Goal: Task Accomplishment & Management: Use online tool/utility

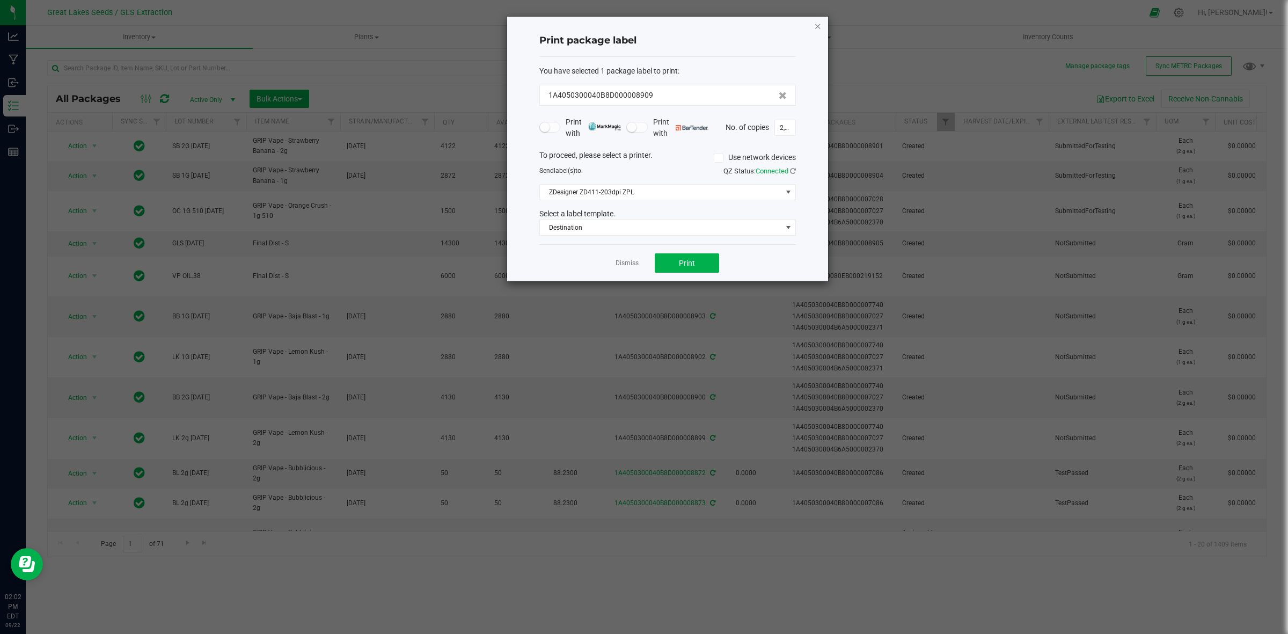
click at [817, 20] on icon "button" at bounding box center [818, 25] width 8 height 13
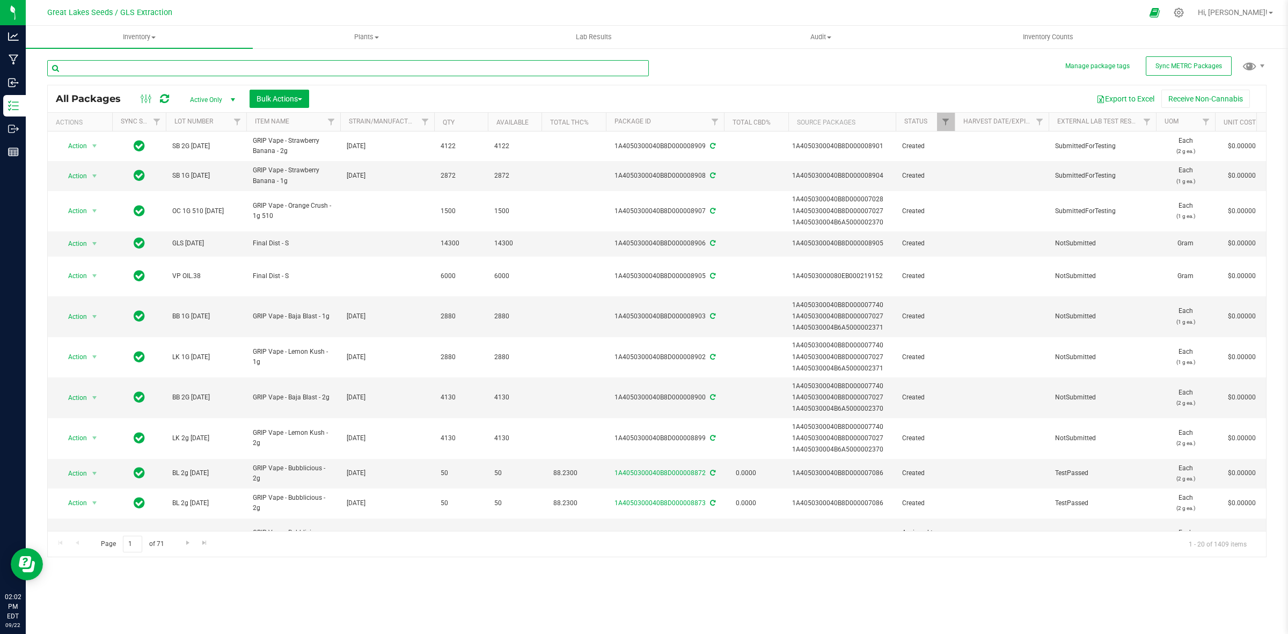
click at [119, 65] on input "text" at bounding box center [348, 68] width 602 height 16
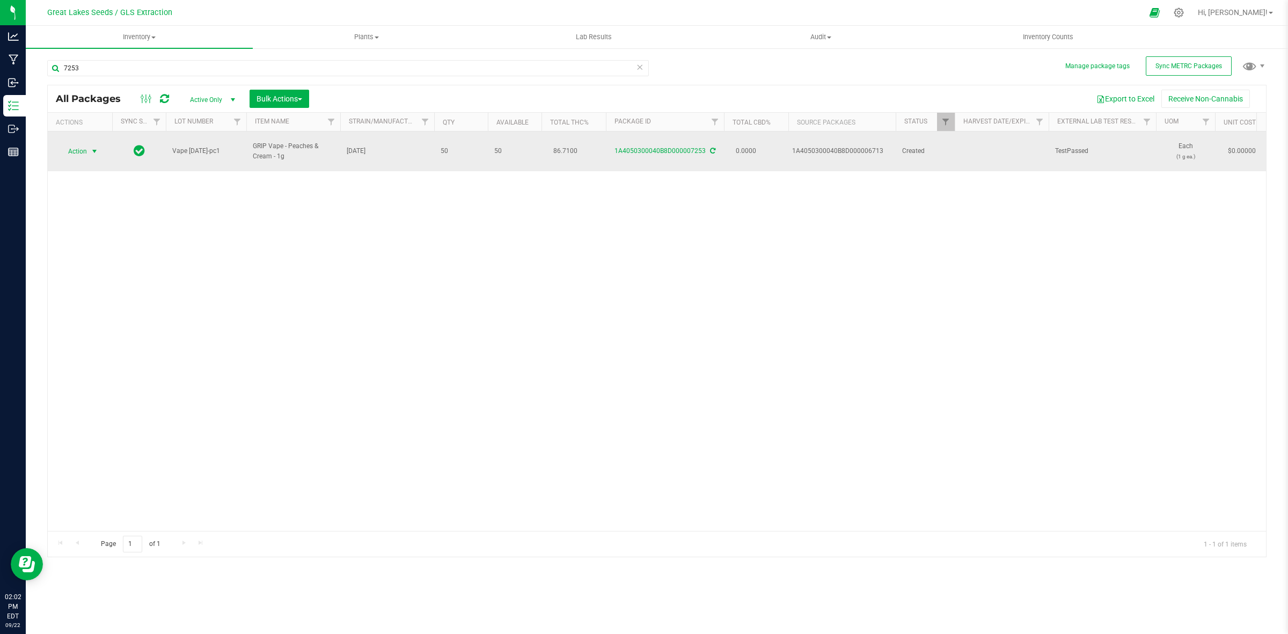
click at [90, 147] on span "select" at bounding box center [94, 151] width 9 height 9
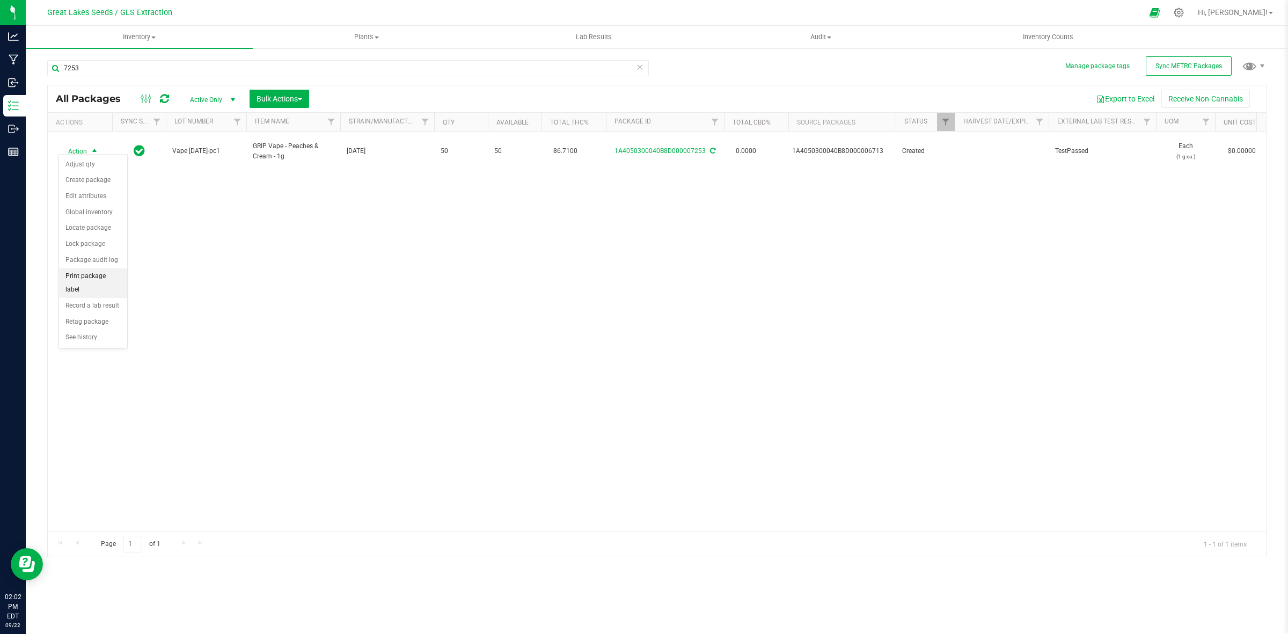
click at [111, 273] on li "Print package label" at bounding box center [93, 283] width 68 height 30
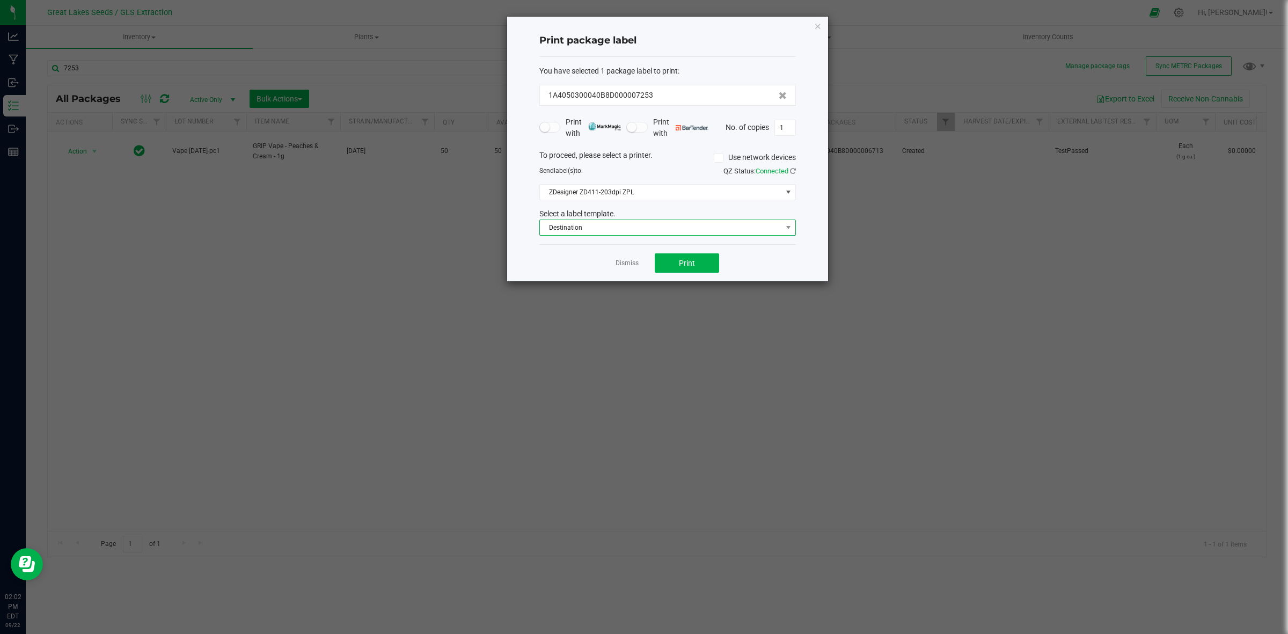
click at [604, 229] on span "Destination" at bounding box center [661, 227] width 242 height 15
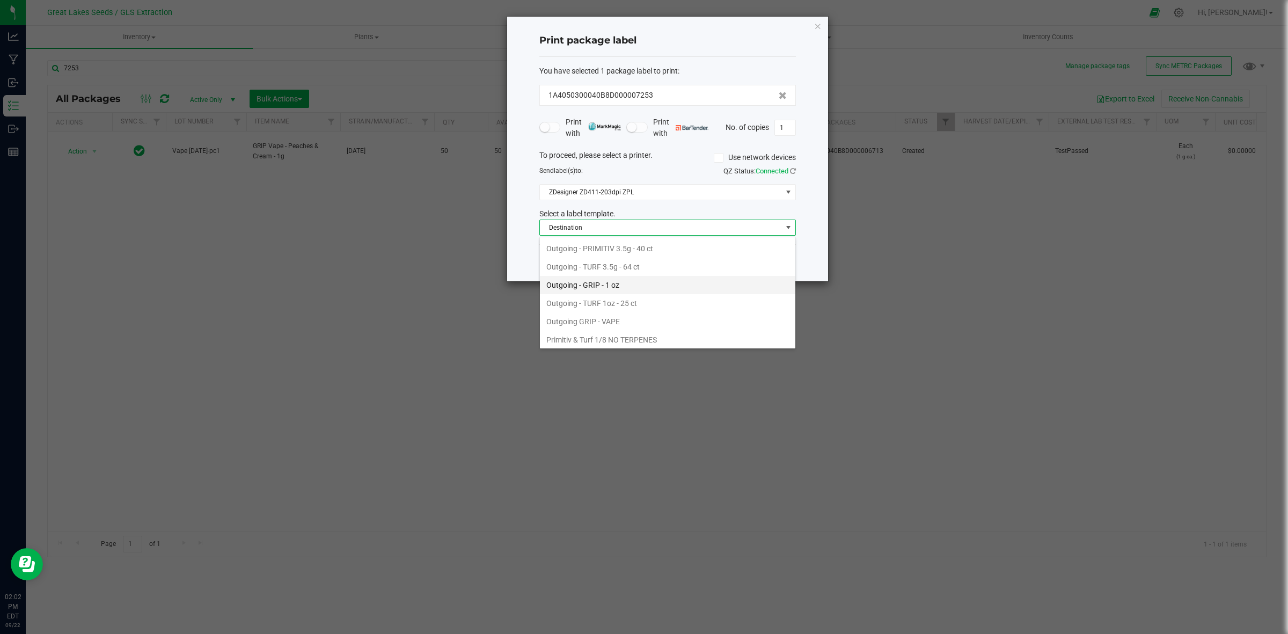
scroll to position [392, 0]
click at [602, 303] on li "Outgoing GRIP - VAPE" at bounding box center [667, 301] width 255 height 18
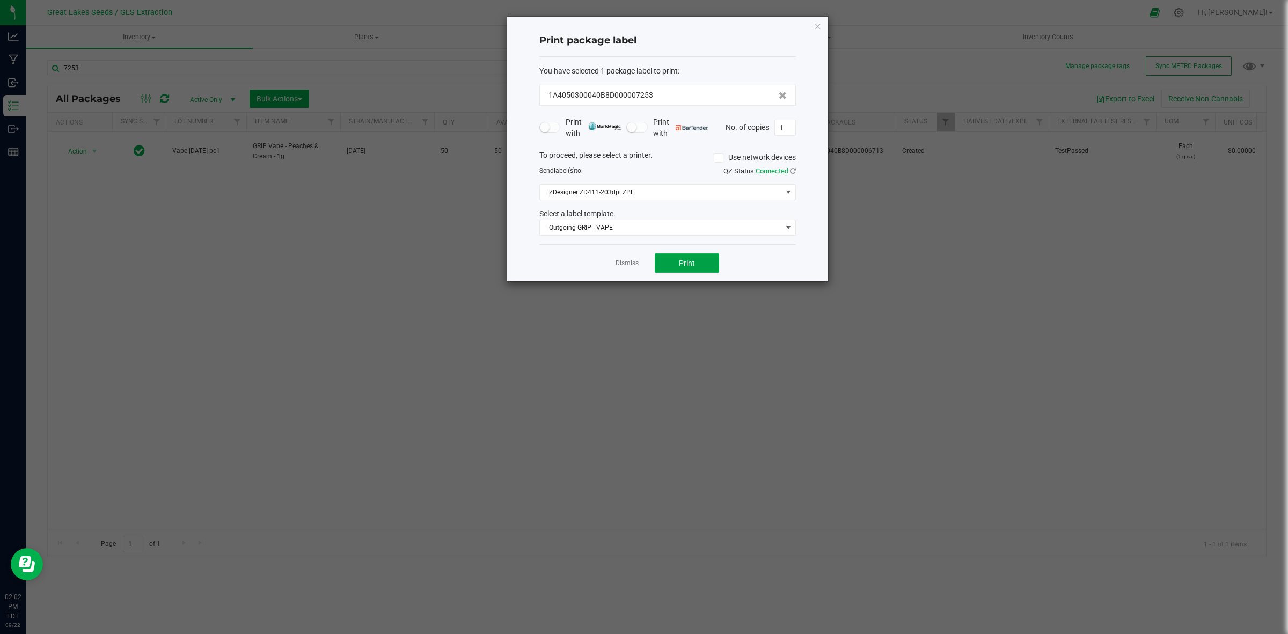
click at [666, 263] on button "Print" at bounding box center [687, 262] width 64 height 19
click at [664, 262] on button "Print" at bounding box center [687, 262] width 64 height 19
click at [818, 22] on icon "button" at bounding box center [818, 25] width 8 height 13
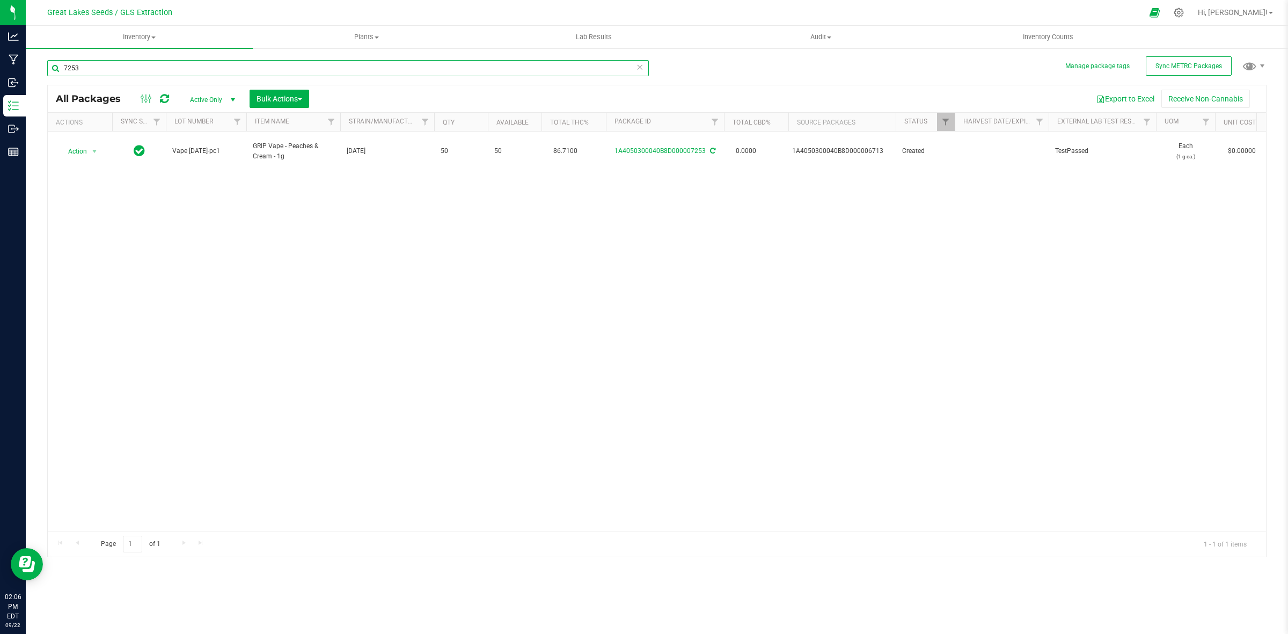
click at [94, 67] on input "7253" at bounding box center [348, 68] width 602 height 16
type input "7254"
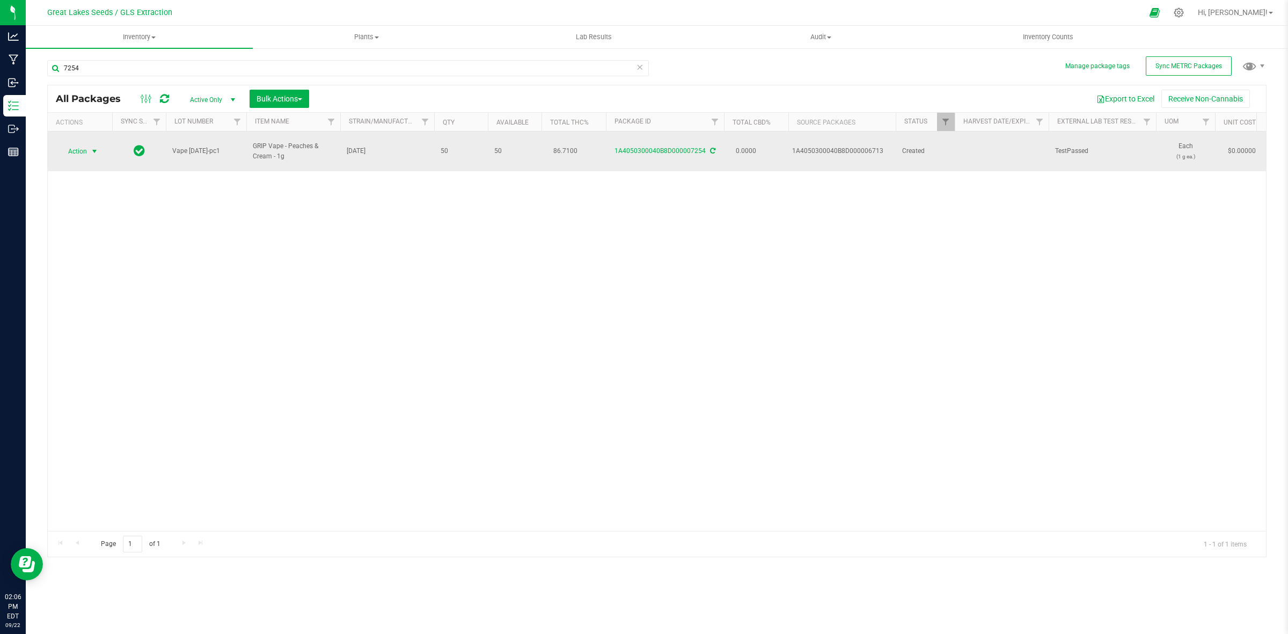
click at [90, 147] on span "select" at bounding box center [94, 151] width 9 height 9
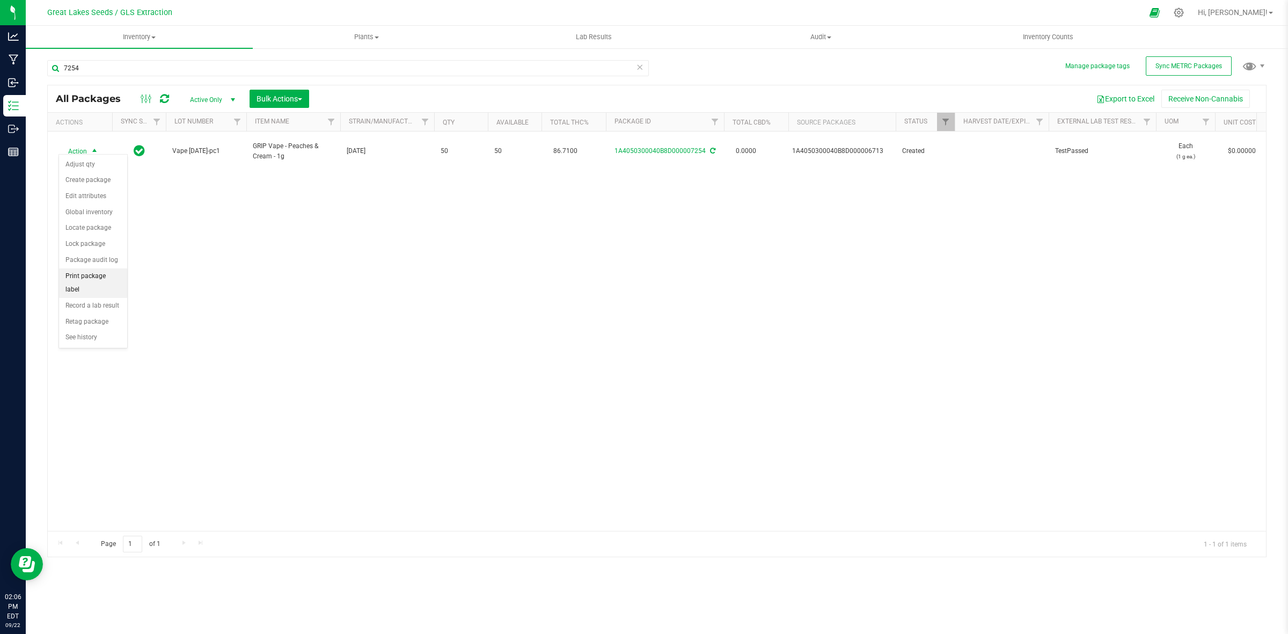
click at [84, 284] on li "Print package label" at bounding box center [93, 283] width 68 height 30
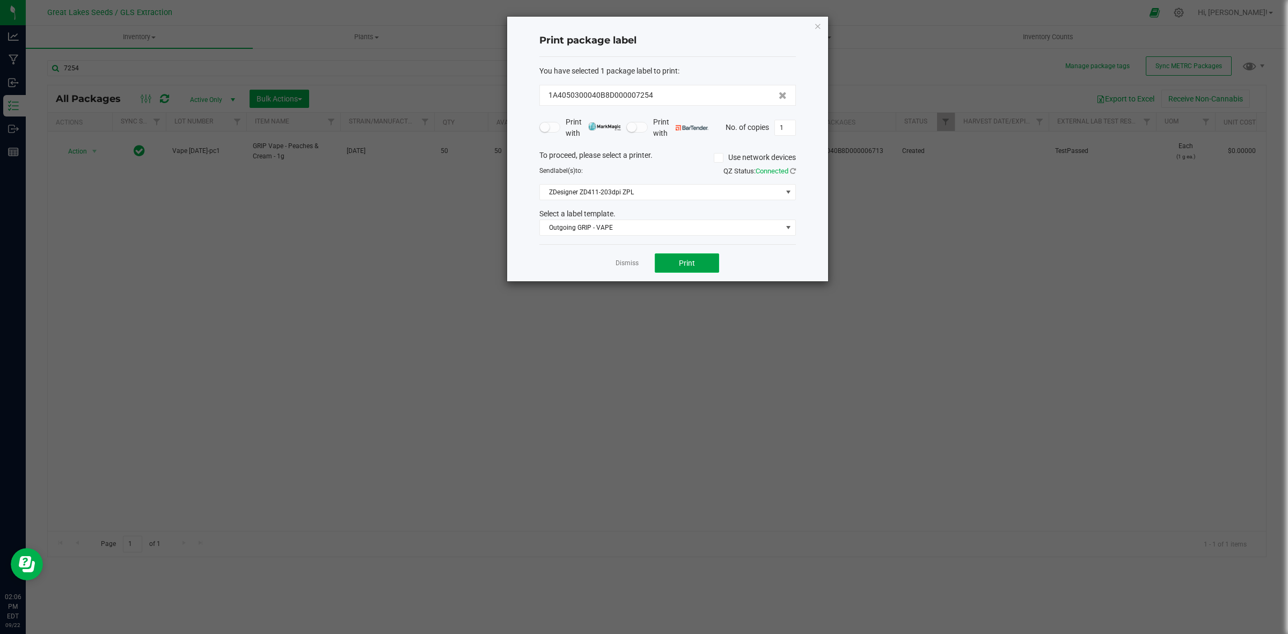
click at [676, 270] on button "Print" at bounding box center [687, 262] width 64 height 19
click at [817, 21] on icon "button" at bounding box center [818, 25] width 8 height 13
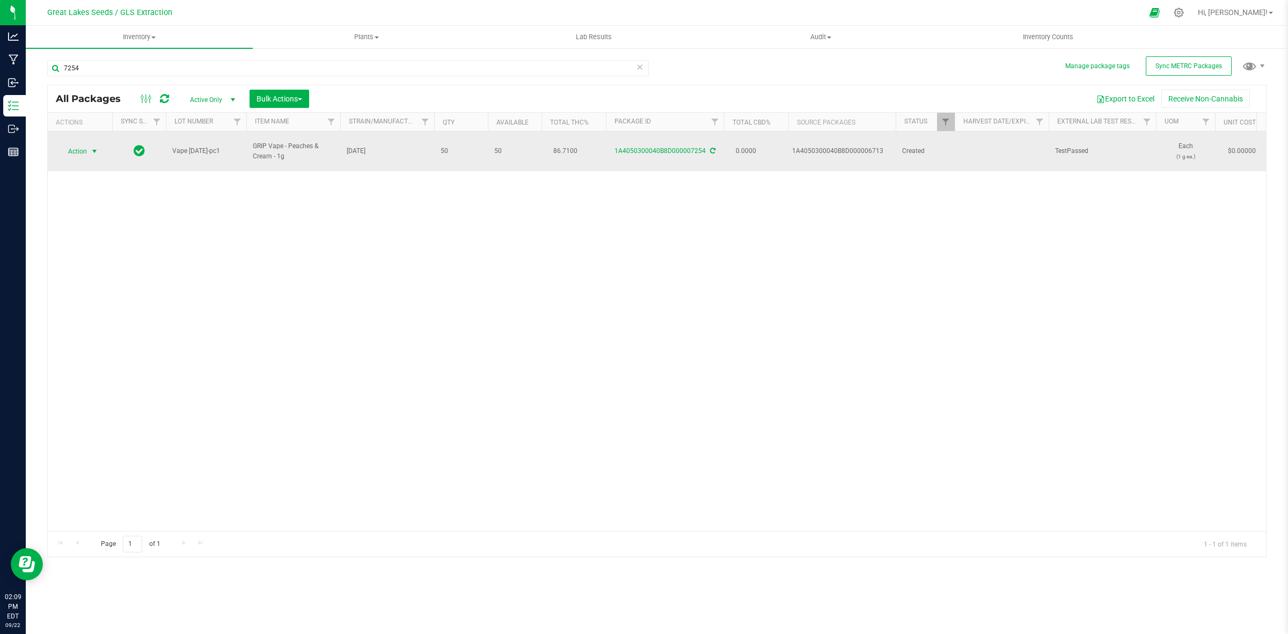
click at [91, 148] on span "select" at bounding box center [94, 151] width 9 height 9
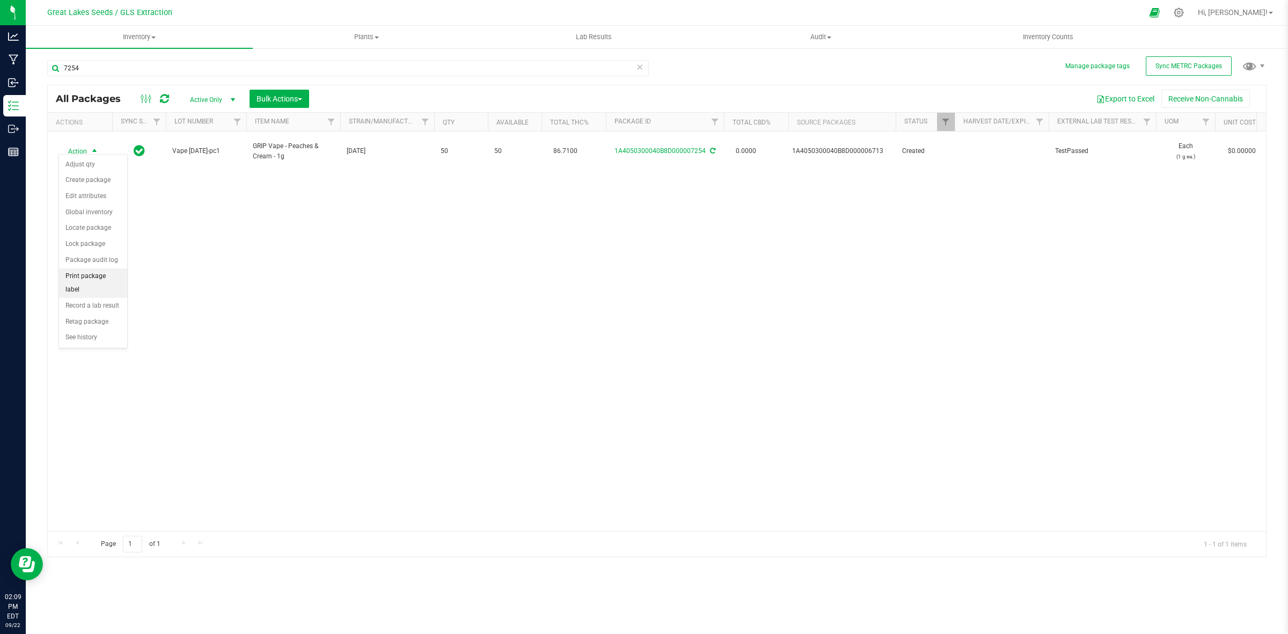
click at [110, 280] on li "Print package label" at bounding box center [93, 283] width 68 height 30
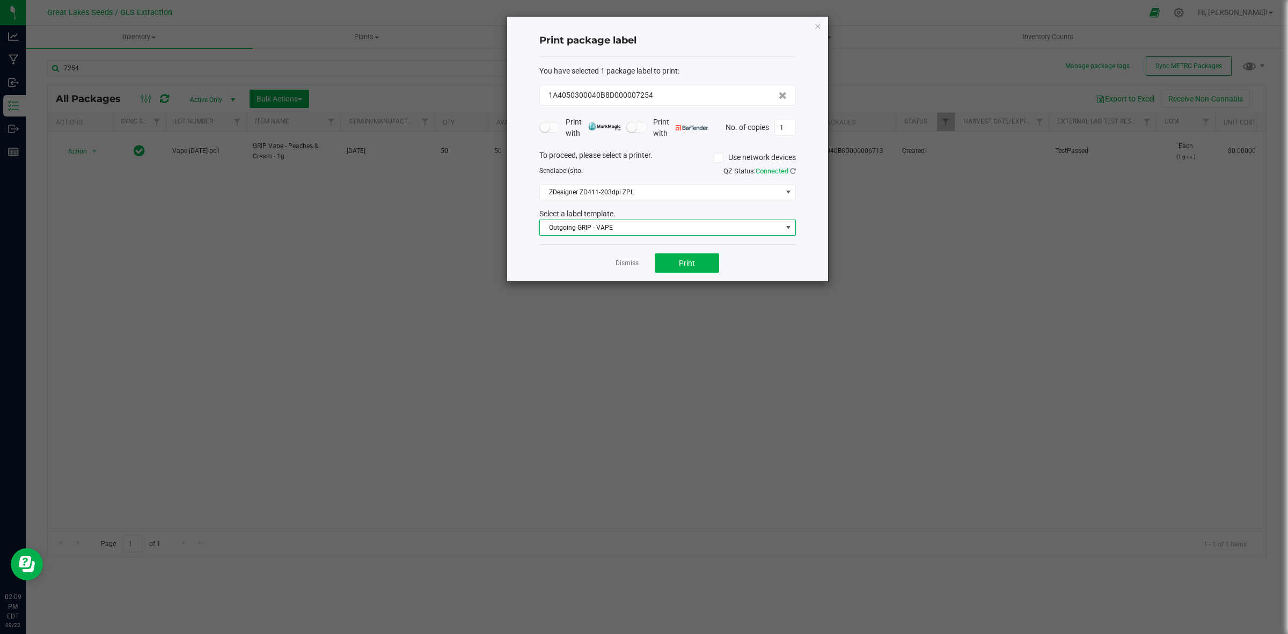
click at [786, 227] on span at bounding box center [788, 227] width 9 height 9
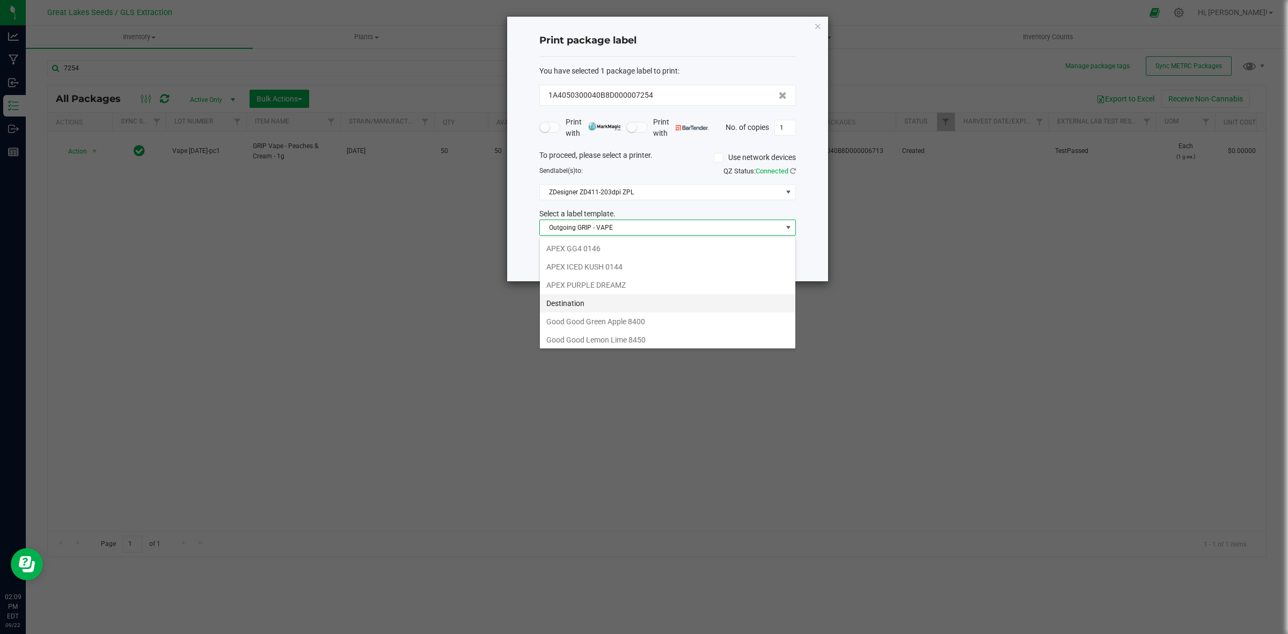
click at [660, 304] on li "Destination" at bounding box center [667, 303] width 255 height 18
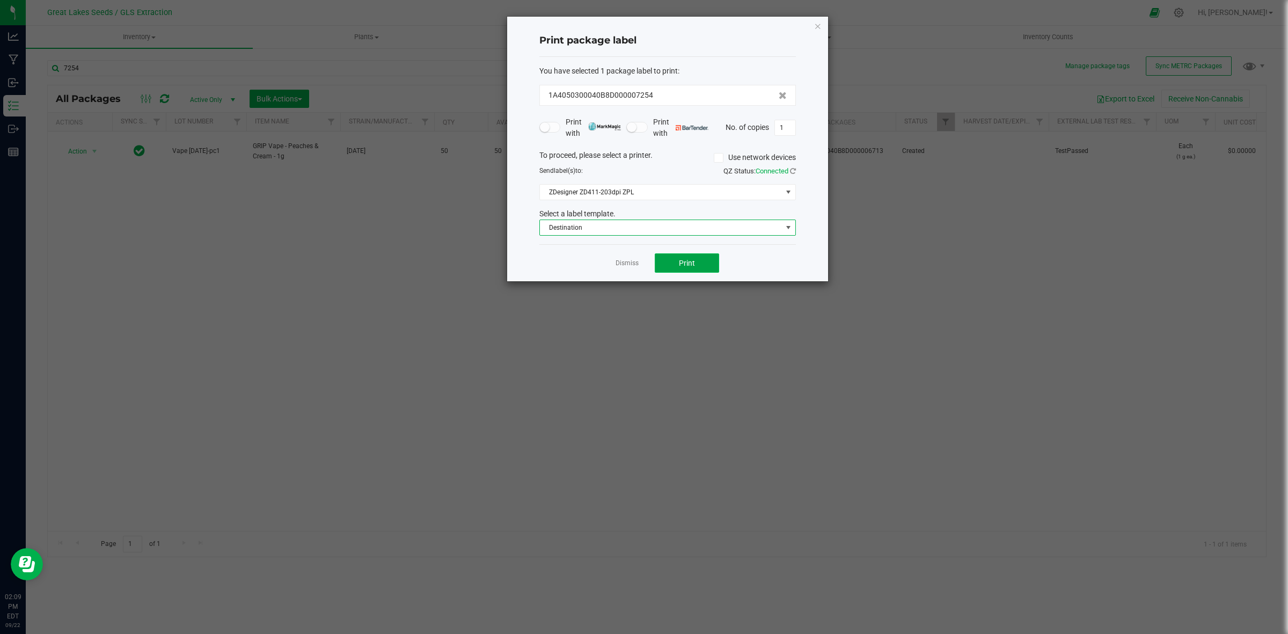
click at [683, 270] on button "Print" at bounding box center [687, 262] width 64 height 19
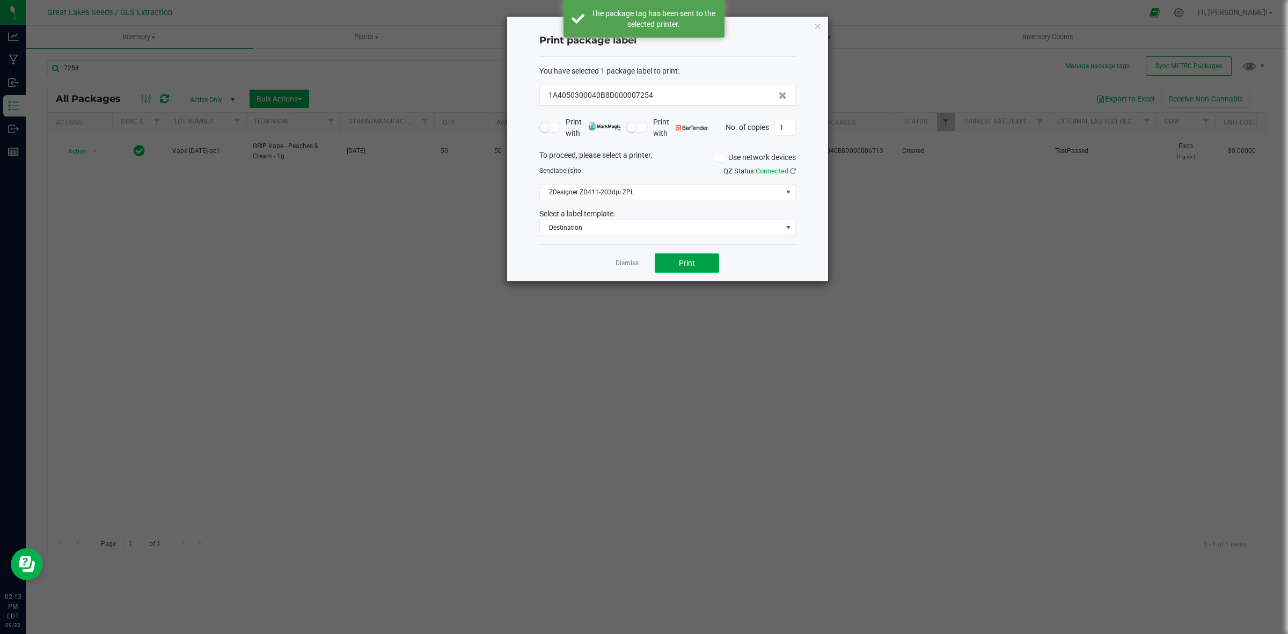
click at [683, 270] on button "Print" at bounding box center [687, 262] width 64 height 19
click at [788, 128] on input "1" at bounding box center [785, 127] width 20 height 15
type input "2,348"
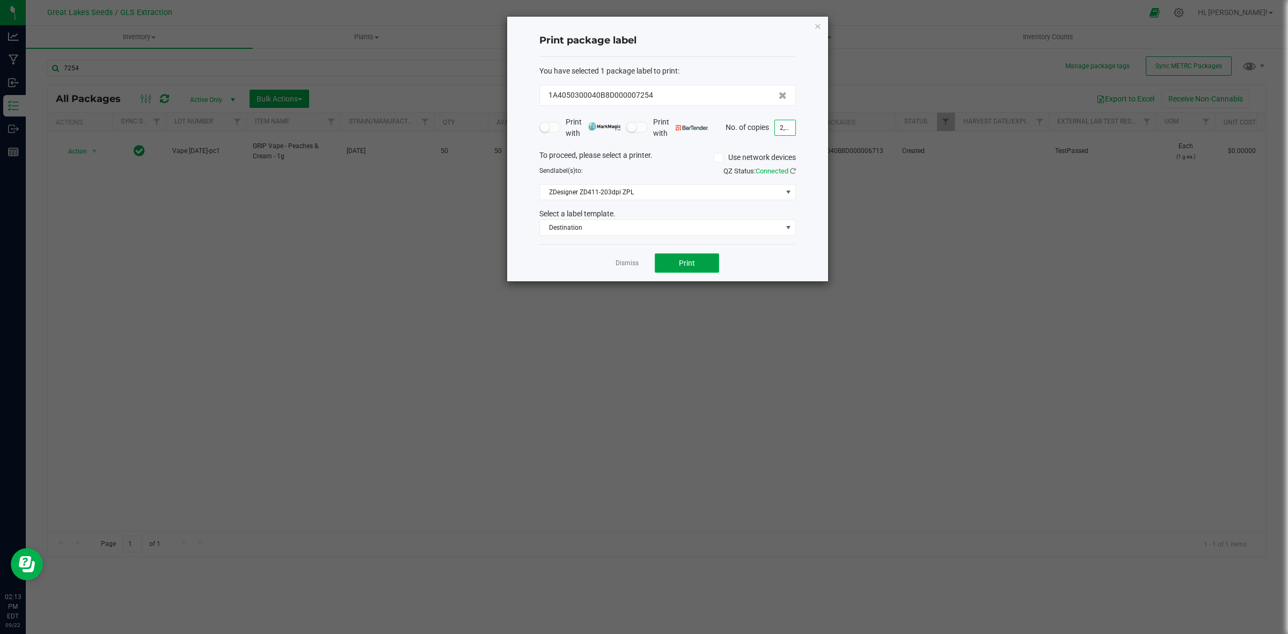
click at [699, 271] on button "Print" at bounding box center [687, 262] width 64 height 19
click at [820, 25] on icon "button" at bounding box center [818, 25] width 8 height 13
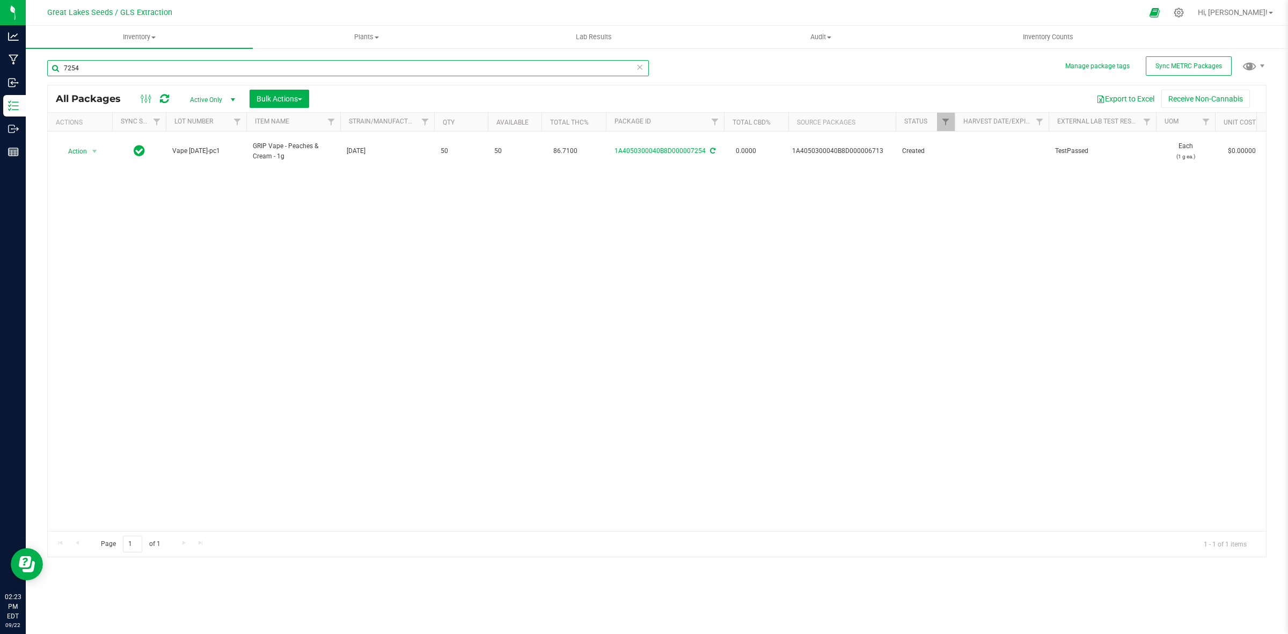
click at [90, 63] on input "7254" at bounding box center [348, 68] width 602 height 16
type input "7252"
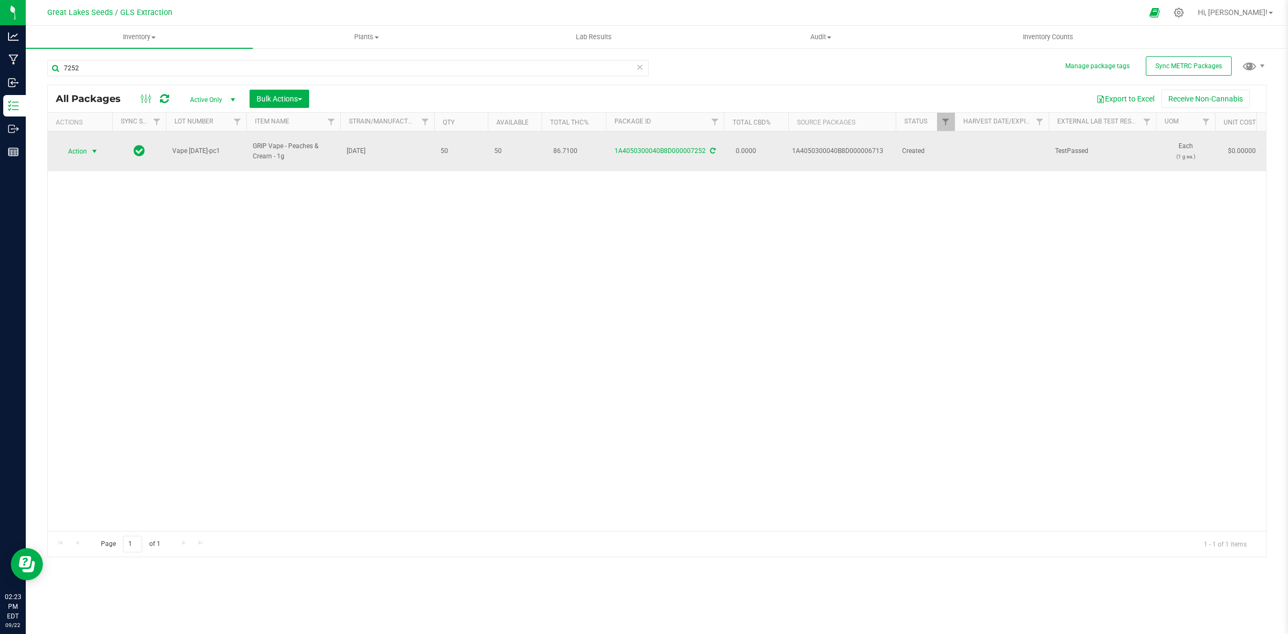
click at [85, 148] on span "Action" at bounding box center [73, 151] width 29 height 15
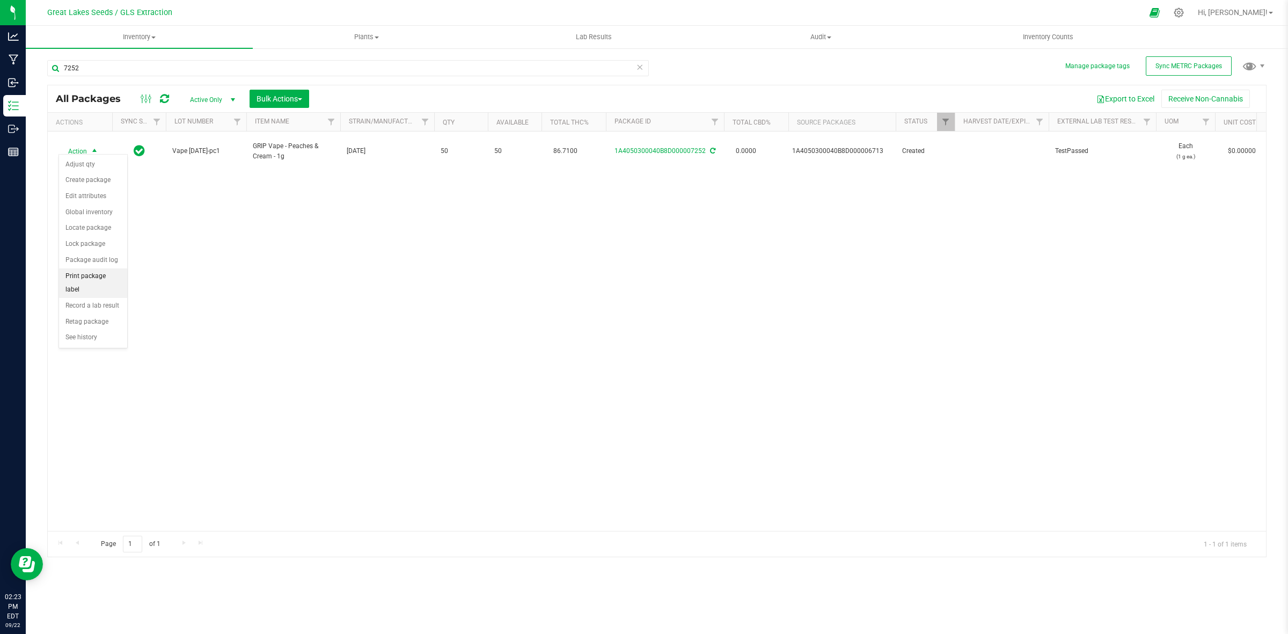
click at [98, 275] on li "Print package label" at bounding box center [93, 283] width 68 height 30
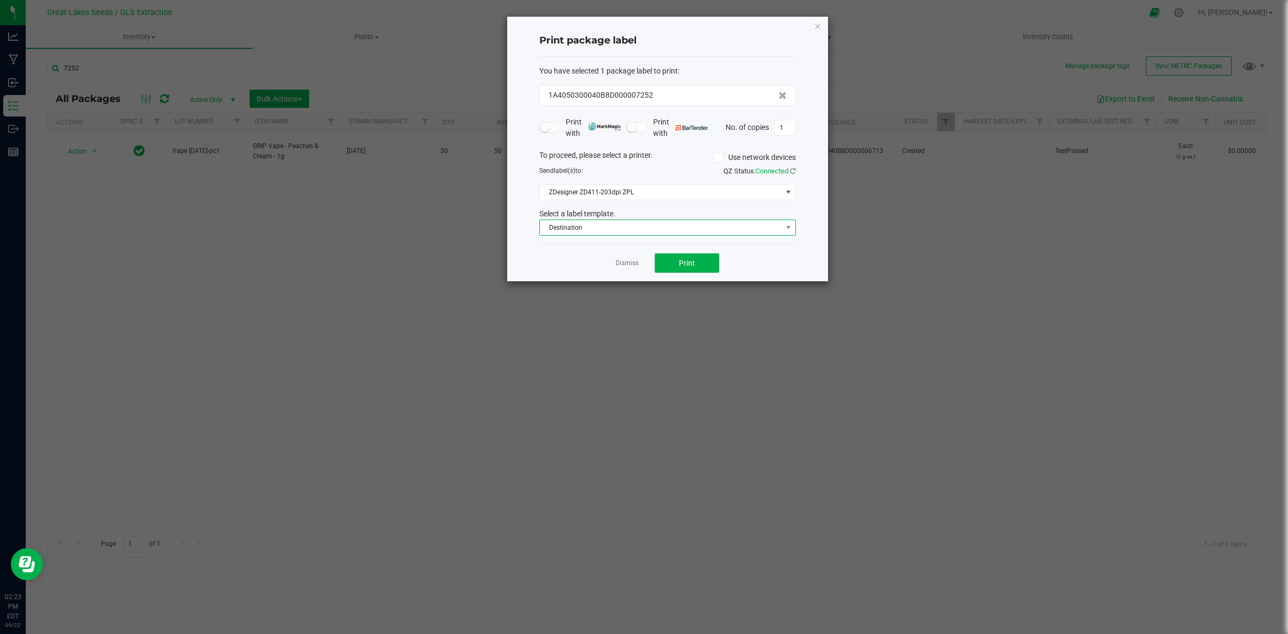
click at [708, 226] on span "Destination" at bounding box center [661, 227] width 242 height 15
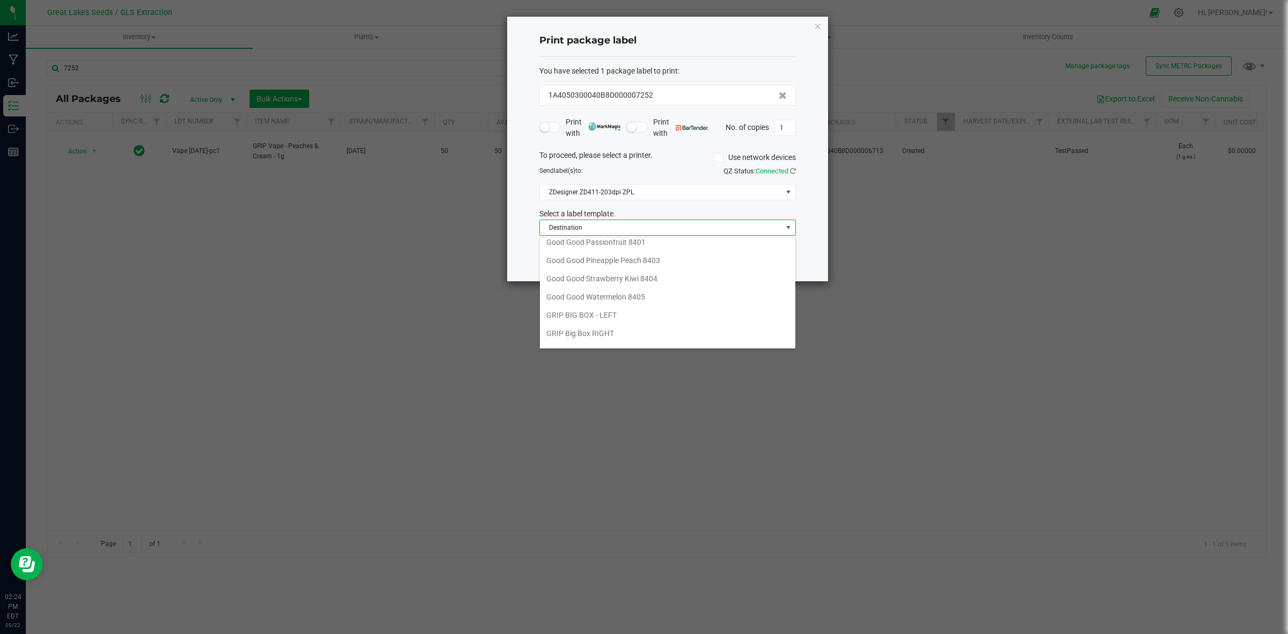
scroll to position [392, 0]
click at [576, 302] on li "Outgoing GRIP - VAPE" at bounding box center [667, 301] width 255 height 18
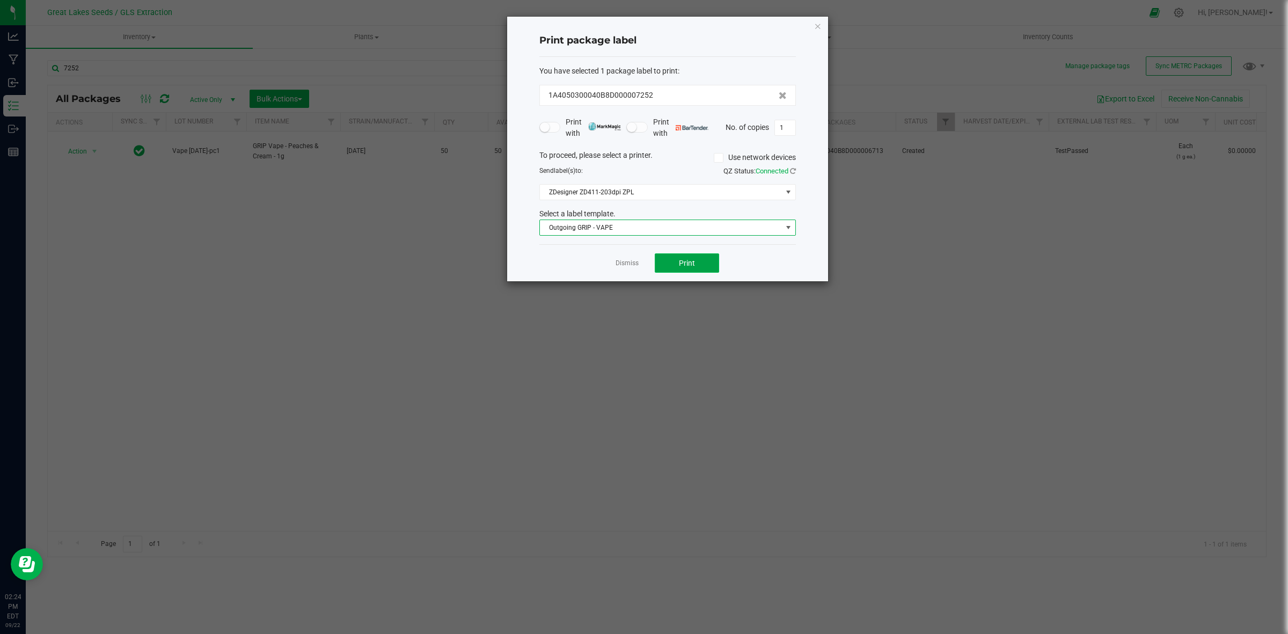
click at [683, 267] on span "Print" at bounding box center [687, 263] width 16 height 9
